Goal: Transaction & Acquisition: Book appointment/travel/reservation

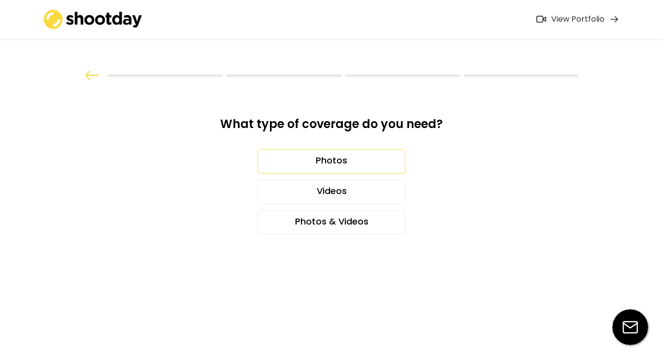
click at [354, 165] on div "Photos" at bounding box center [331, 161] width 148 height 25
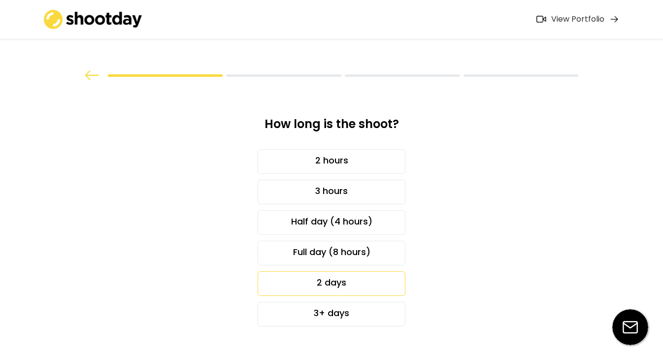
click at [349, 288] on div "2 days" at bounding box center [331, 283] width 148 height 25
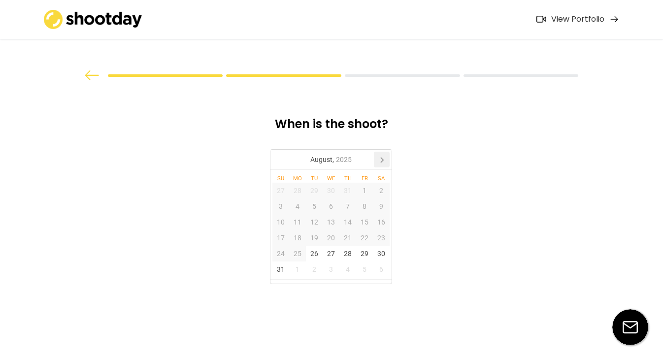
click at [382, 165] on icon at bounding box center [382, 160] width 16 height 16
click at [329, 190] on div "3" at bounding box center [330, 191] width 17 height 16
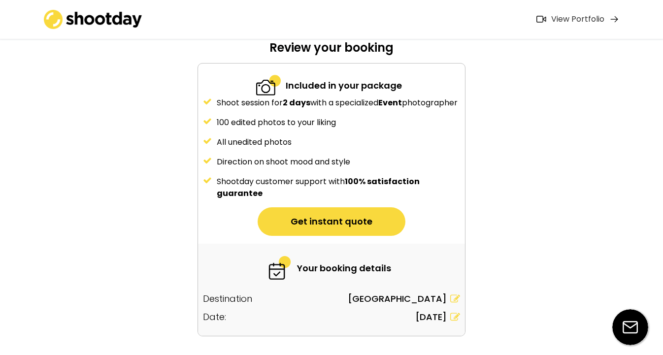
scroll to position [85, 0]
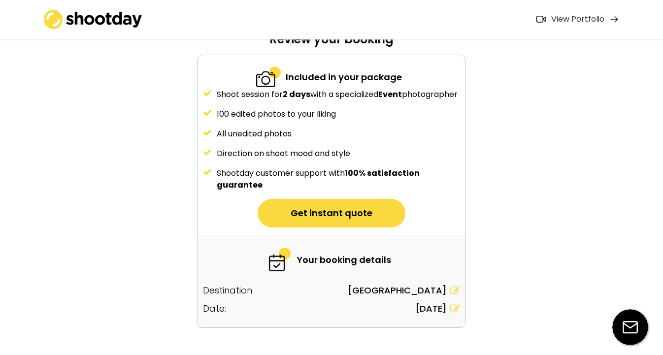
click at [359, 227] on button "Get instant quote" at bounding box center [331, 213] width 148 height 29
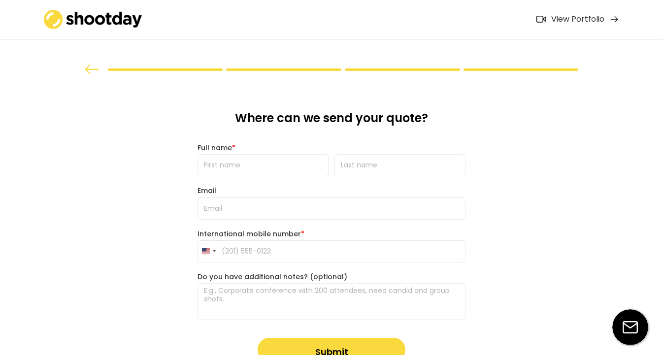
scroll to position [0, 0]
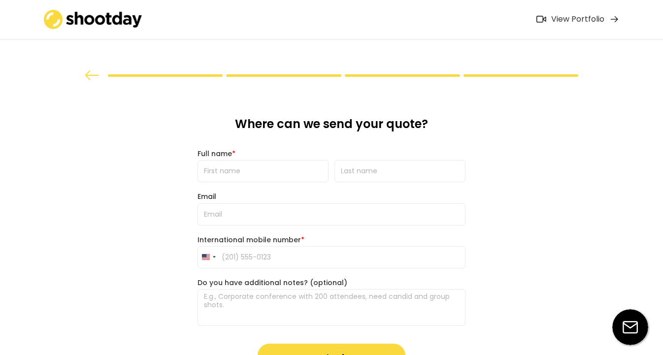
click at [272, 168] on input "input" at bounding box center [262, 171] width 131 height 22
type input "[PERSON_NAME]"
type input "[EMAIL_ADDRESS][DOMAIN_NAME]"
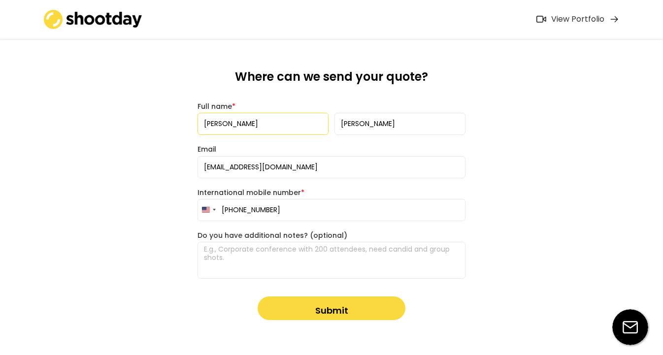
scroll to position [56, 0]
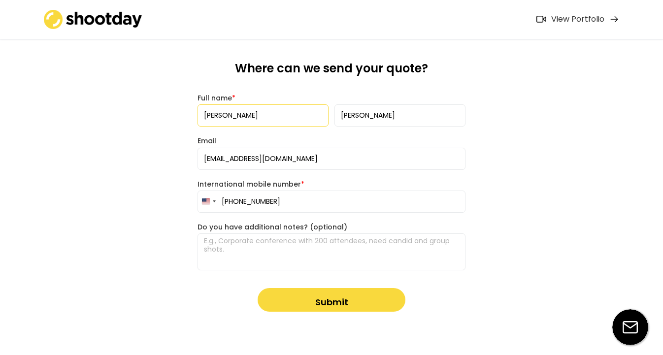
click at [325, 304] on button "Submit" at bounding box center [331, 300] width 148 height 24
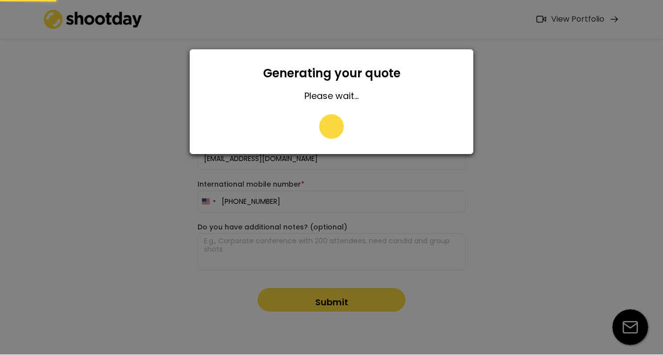
type input "[PHONE_NUMBER]"
